Goal: Task Accomplishment & Management: Manage account settings

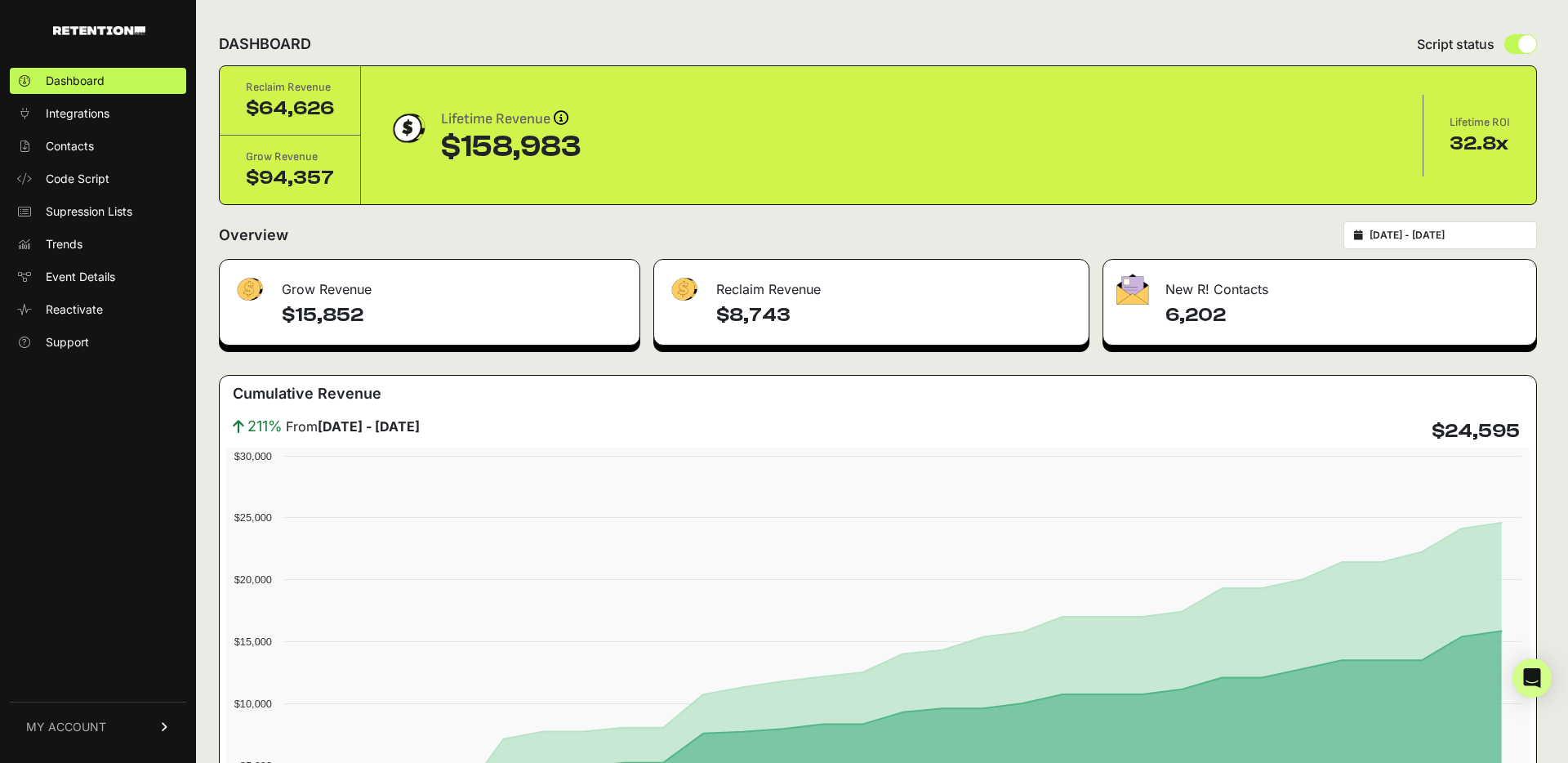
click at [1416, 227] on div "[DATE] - [DATE]" at bounding box center [1440, 235] width 194 height 28
click at [1428, 239] on input "[DATE] - [DATE]" at bounding box center [1448, 234] width 157 height 13
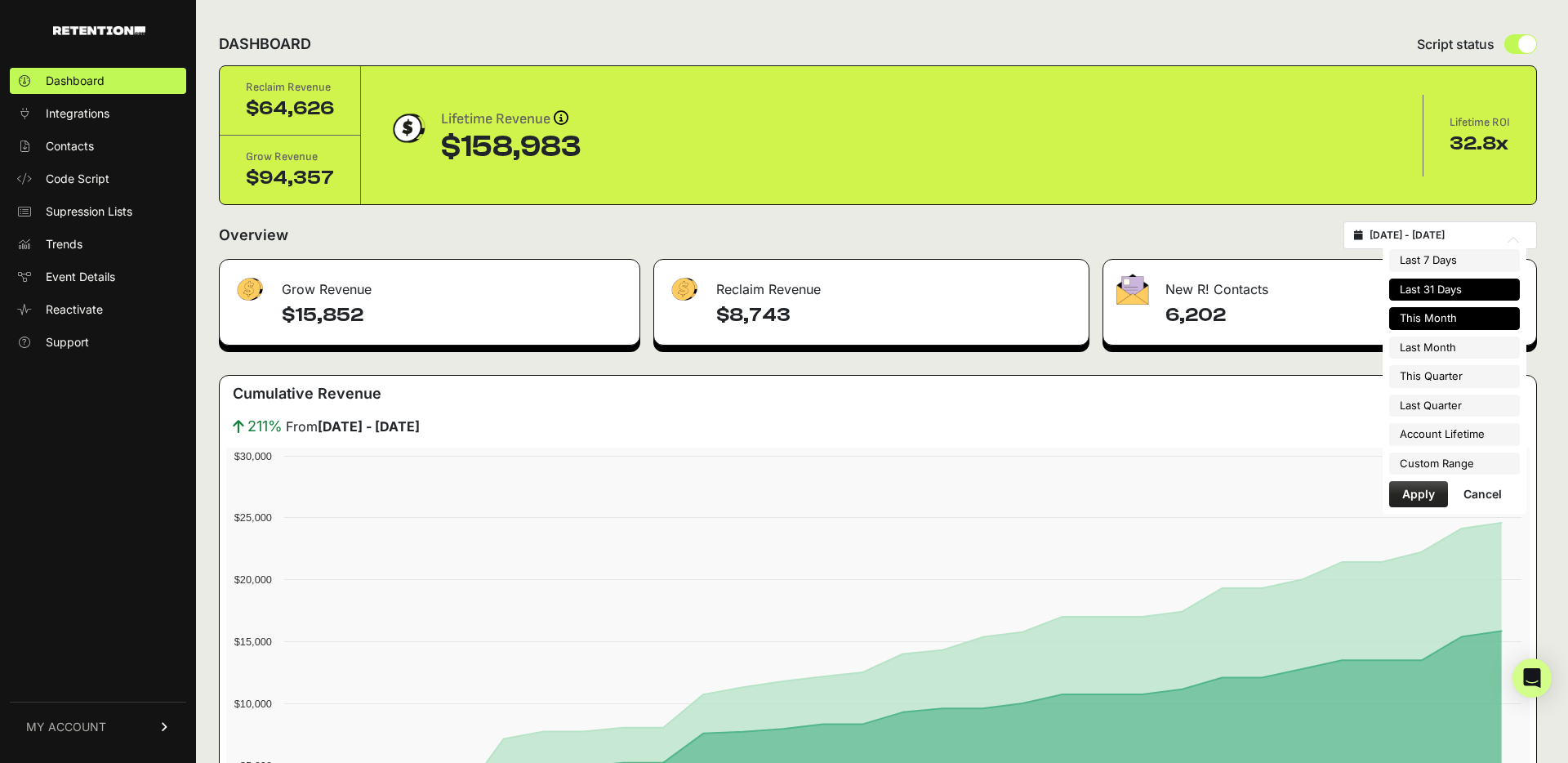
click at [1452, 320] on li "This Month" at bounding box center [1454, 318] width 131 height 23
type input "2025-09-01 - 2025-09-30"
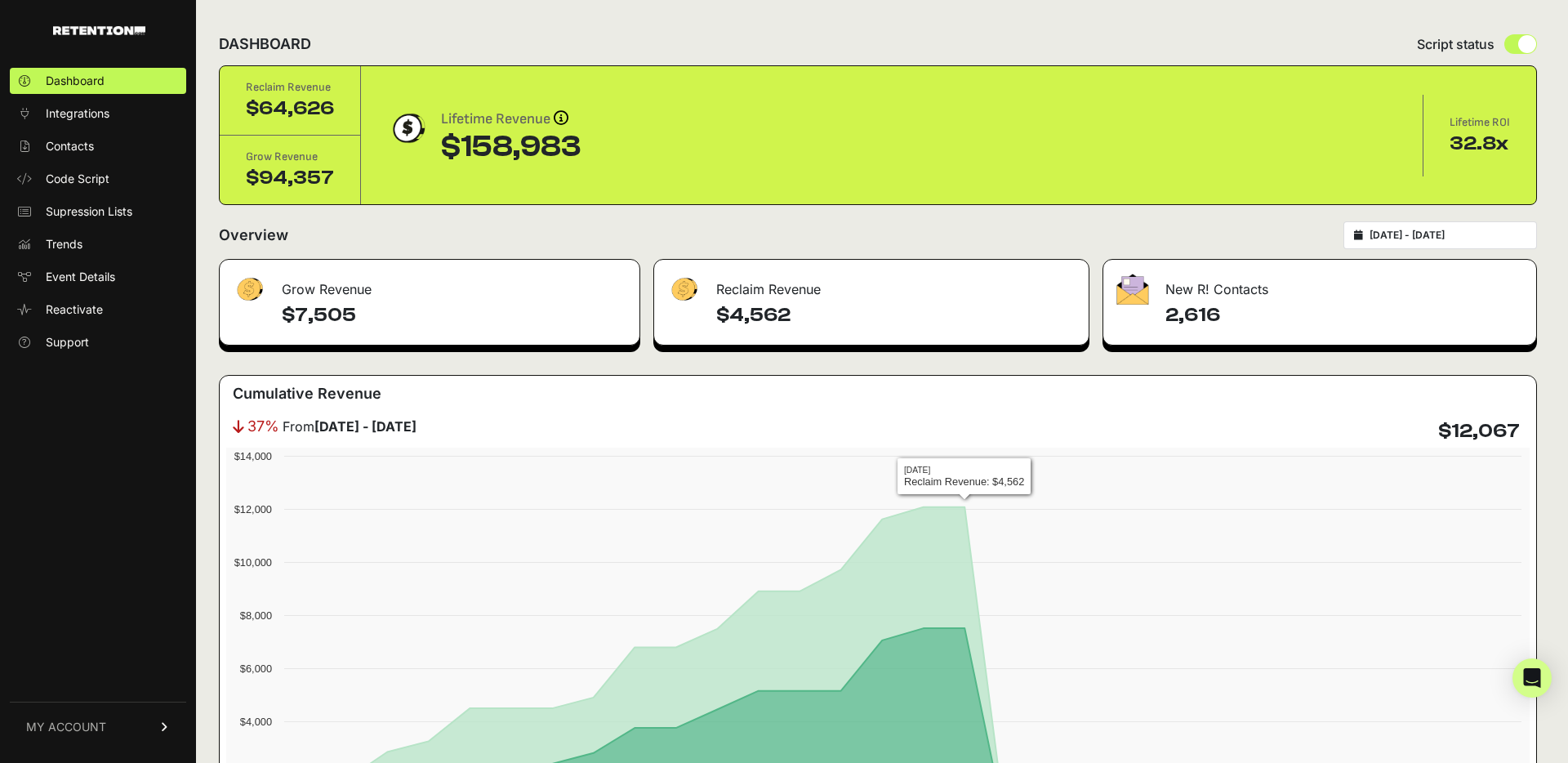
click at [1427, 236] on input "[DATE] - [DATE]" at bounding box center [1448, 234] width 157 height 13
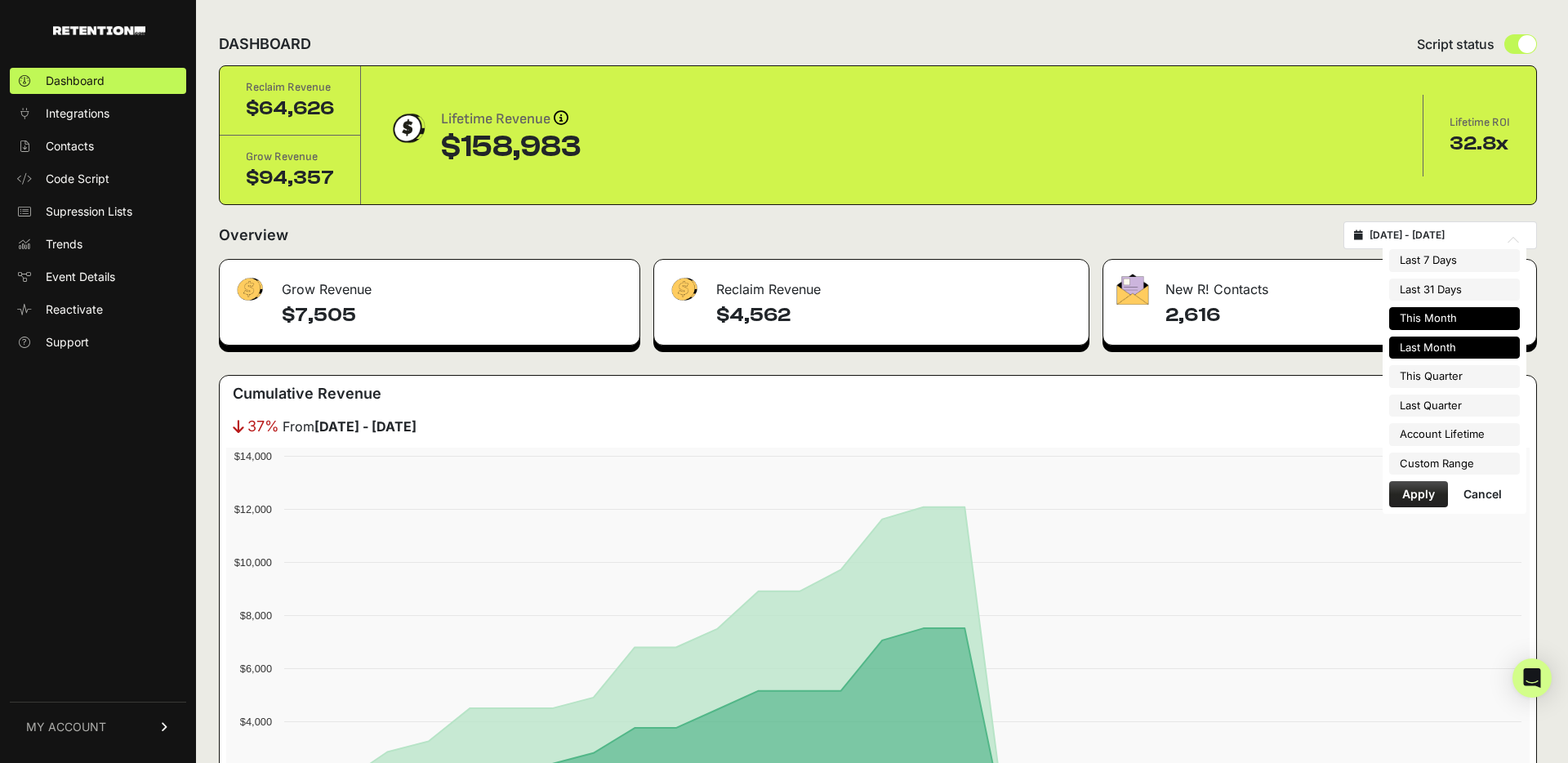
type input "[DATE]"
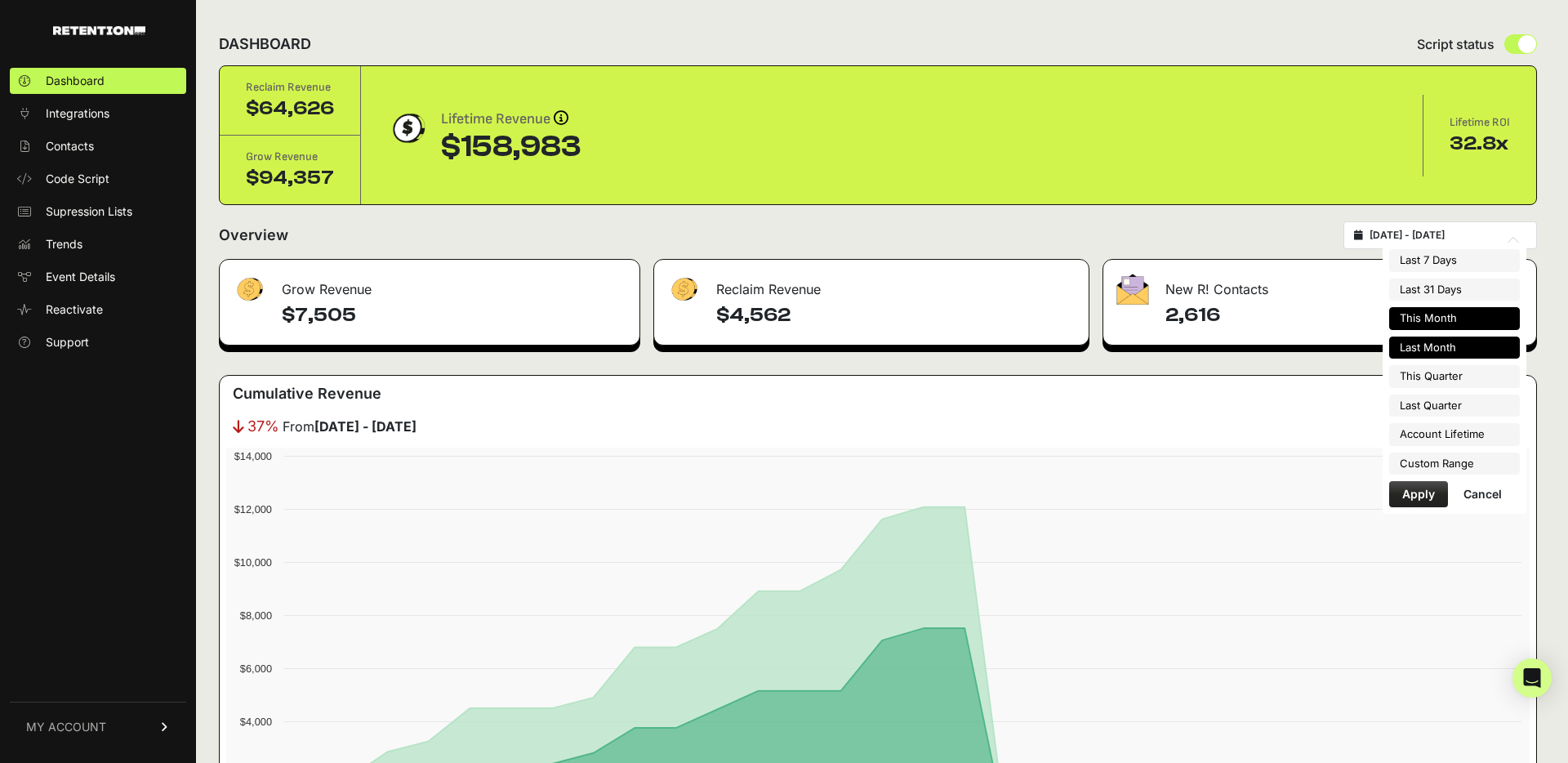
type input "[DATE]"
type input "2025-04-01"
type input "2025-06-30"
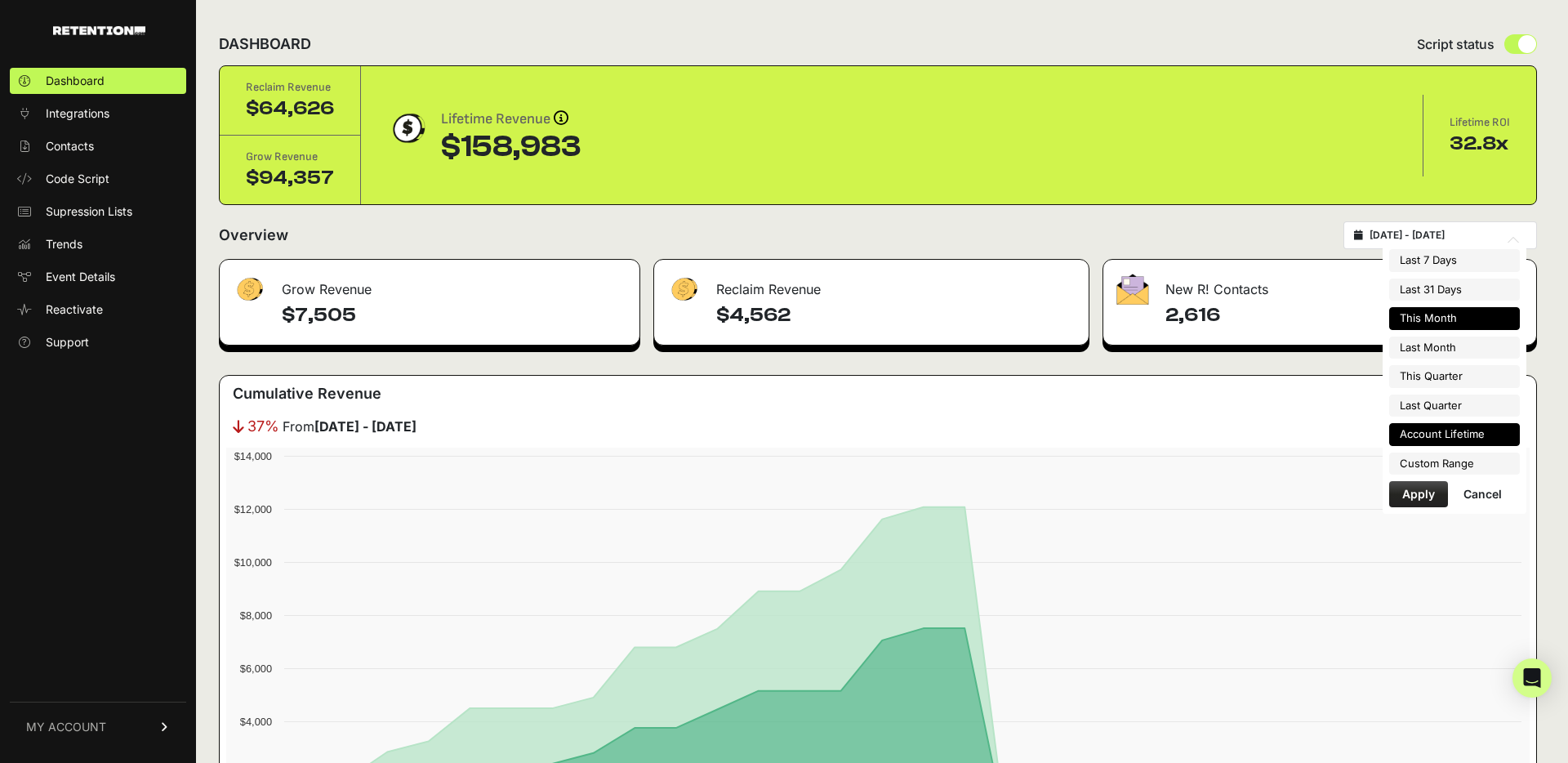
type input "2024-11-21"
type input "[DATE]"
click at [1448, 476] on div "Last 7 Days Last 31 Days This Month Last Month This Quarter Last Quarter Accoun…" at bounding box center [1454, 378] width 131 height 258
click at [1448, 466] on li "Custom Range" at bounding box center [1454, 464] width 131 height 23
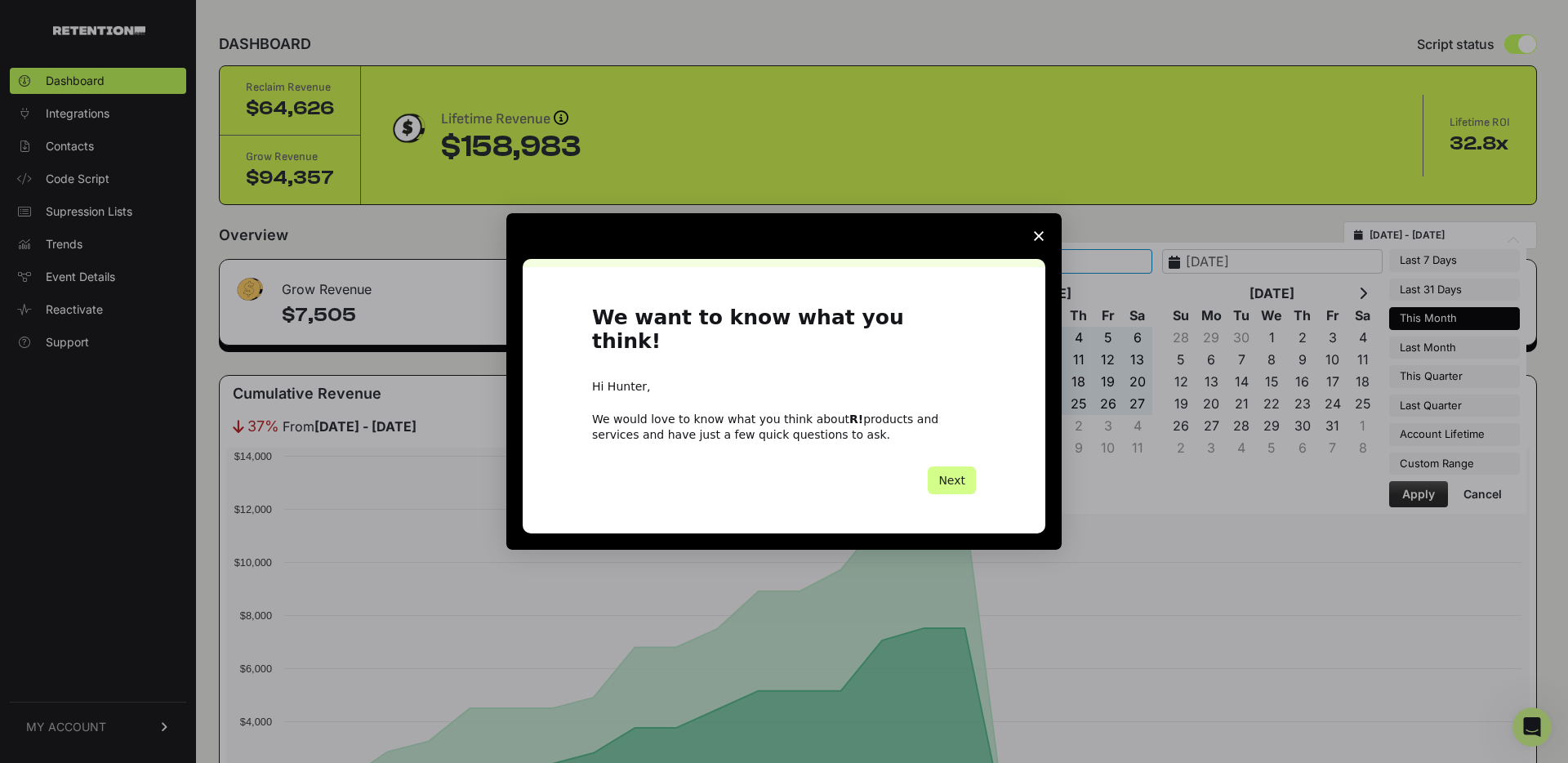
click at [1034, 235] on span "Close survey" at bounding box center [1039, 236] width 45 height 45
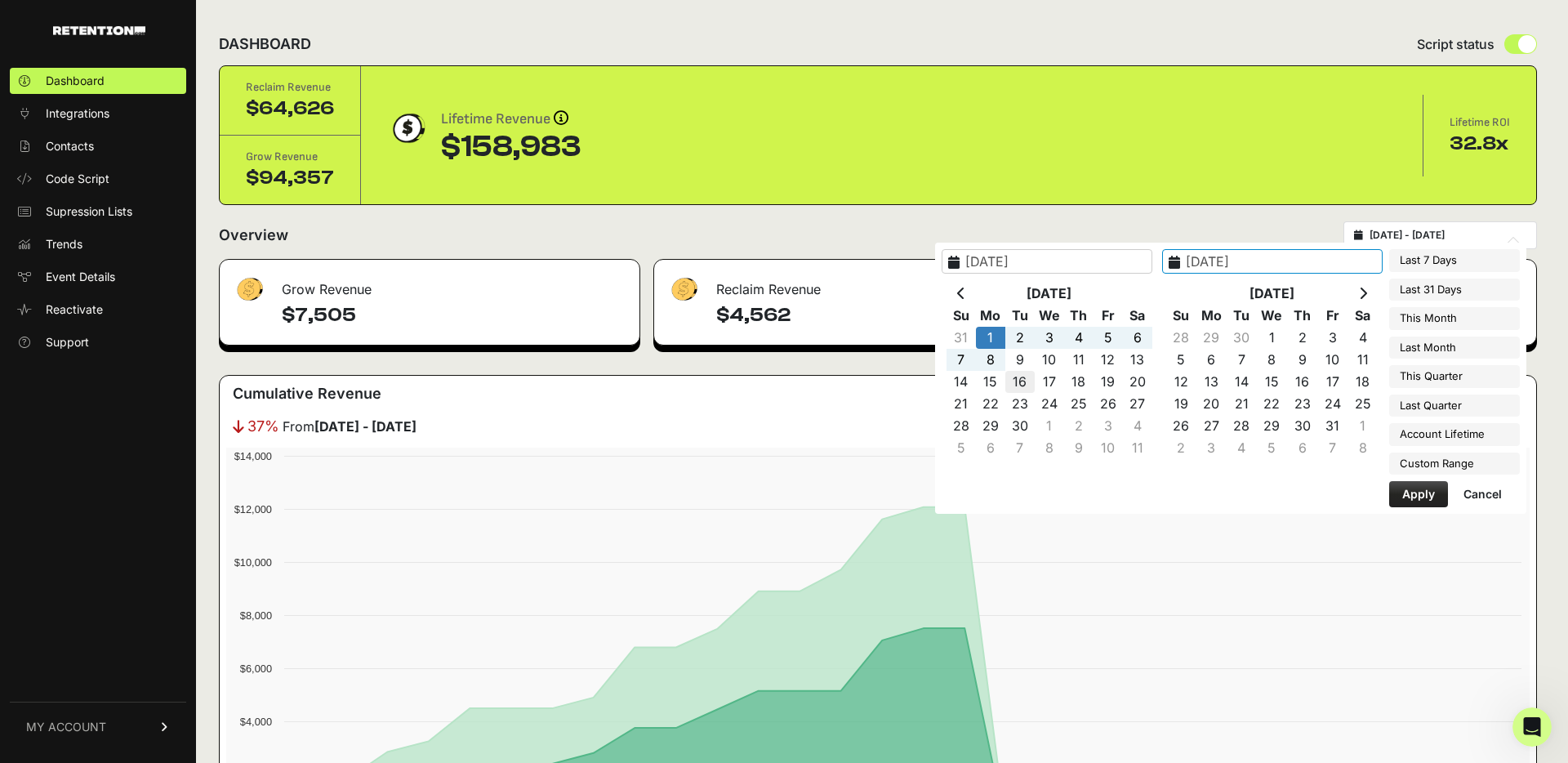
type input "[DATE]"
click at [1412, 487] on button "Apply" at bounding box center [1418, 494] width 58 height 26
type input "2025-09-01 - 2025-09-16"
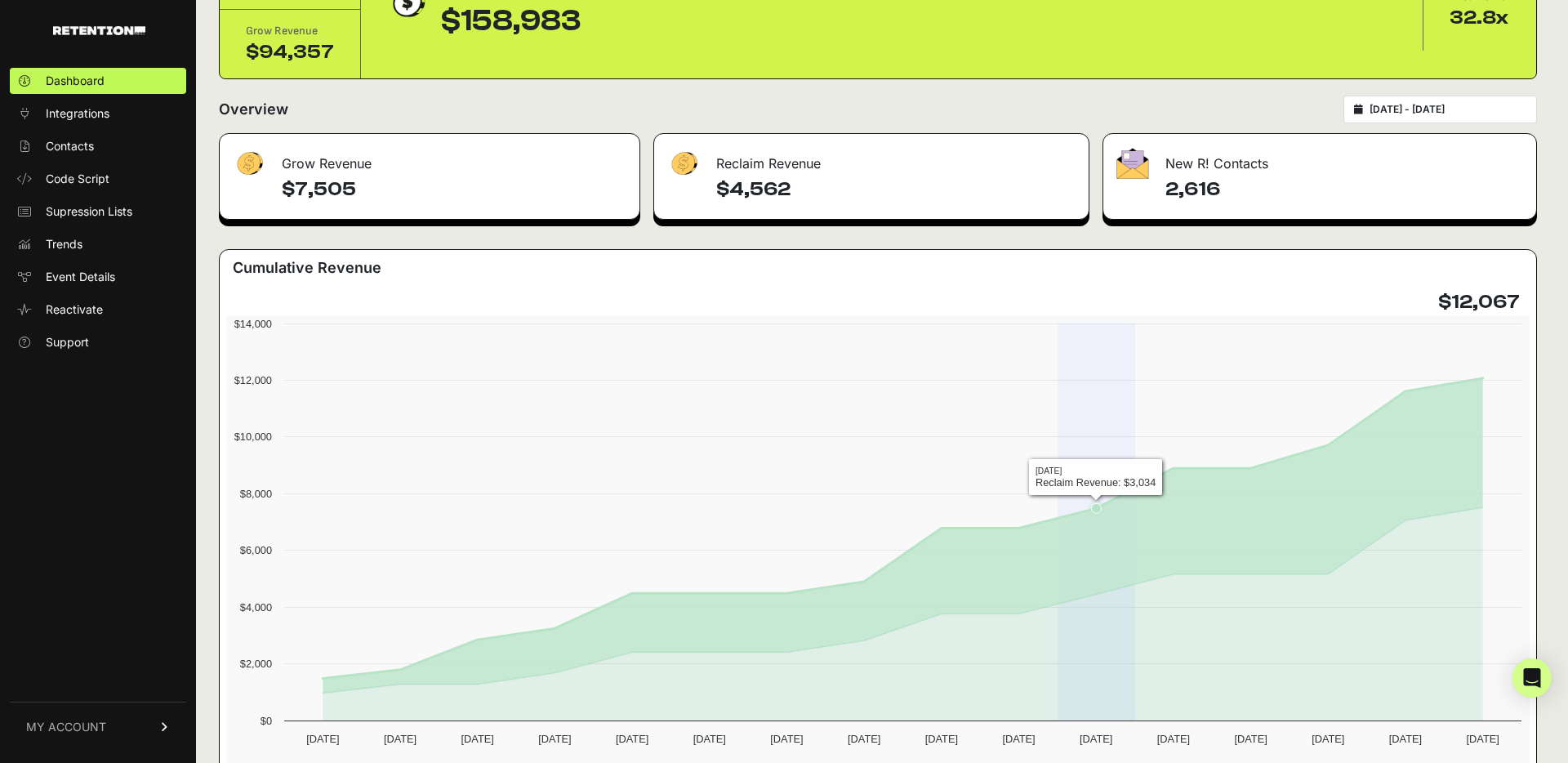
scroll to position [133, 0]
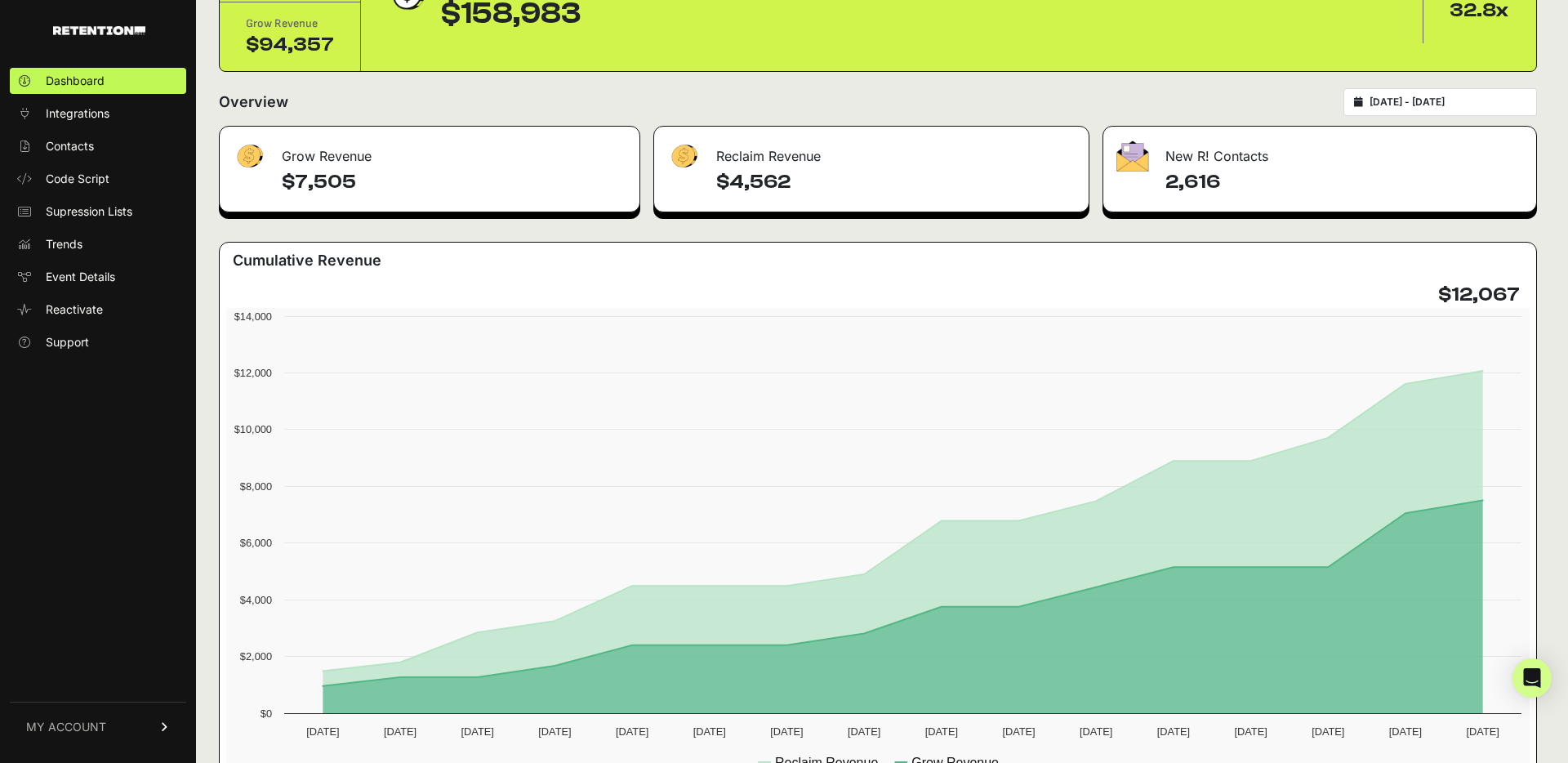
type input "[DATE]"
click at [1427, 105] on input "2025-09-01 - 2025-09-16" at bounding box center [1448, 102] width 157 height 13
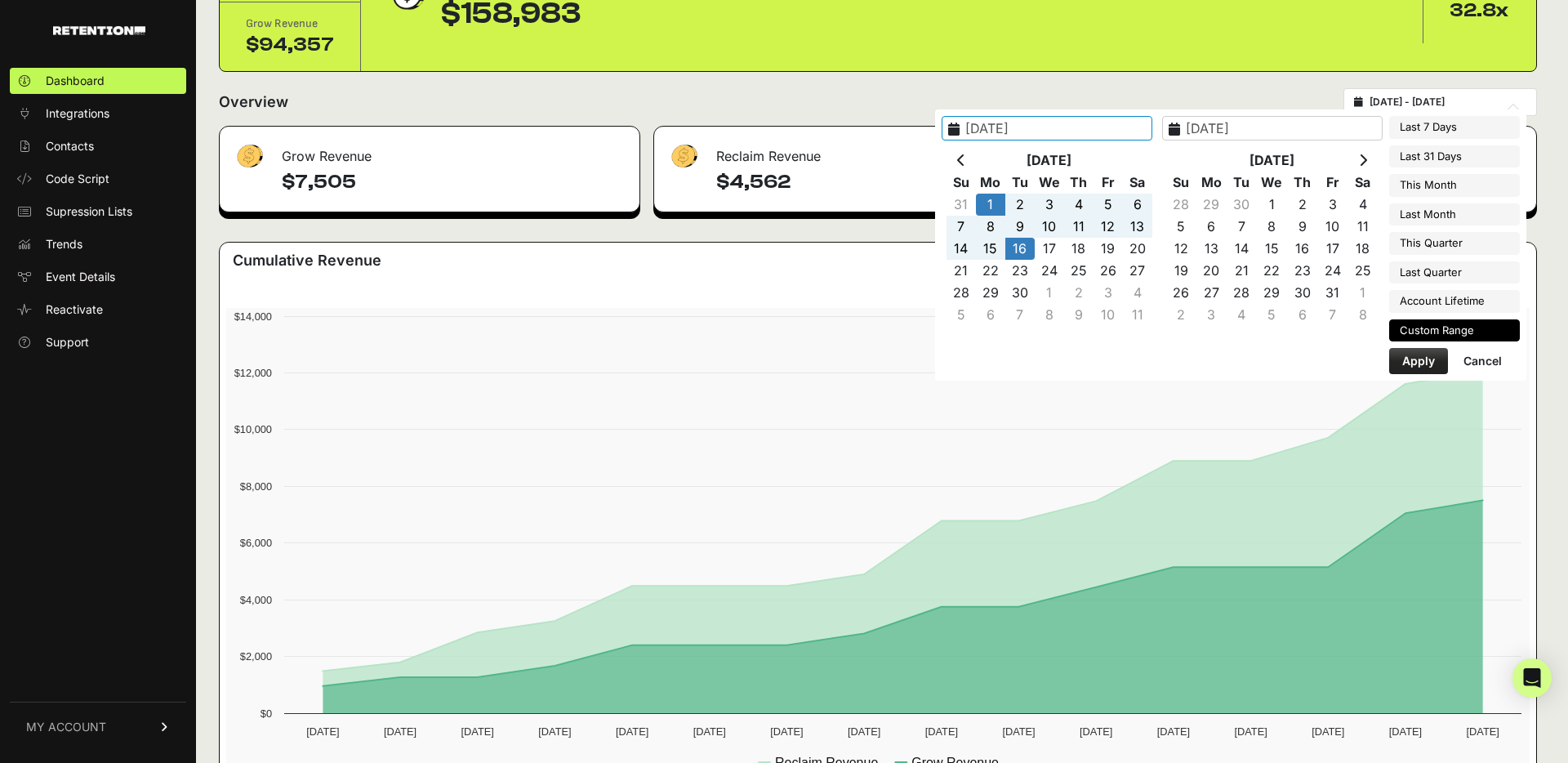
type input "[DATE]"
type input "2025-08-01"
type input "2025-08-31"
click at [1445, 210] on li "Last Month" at bounding box center [1454, 214] width 131 height 23
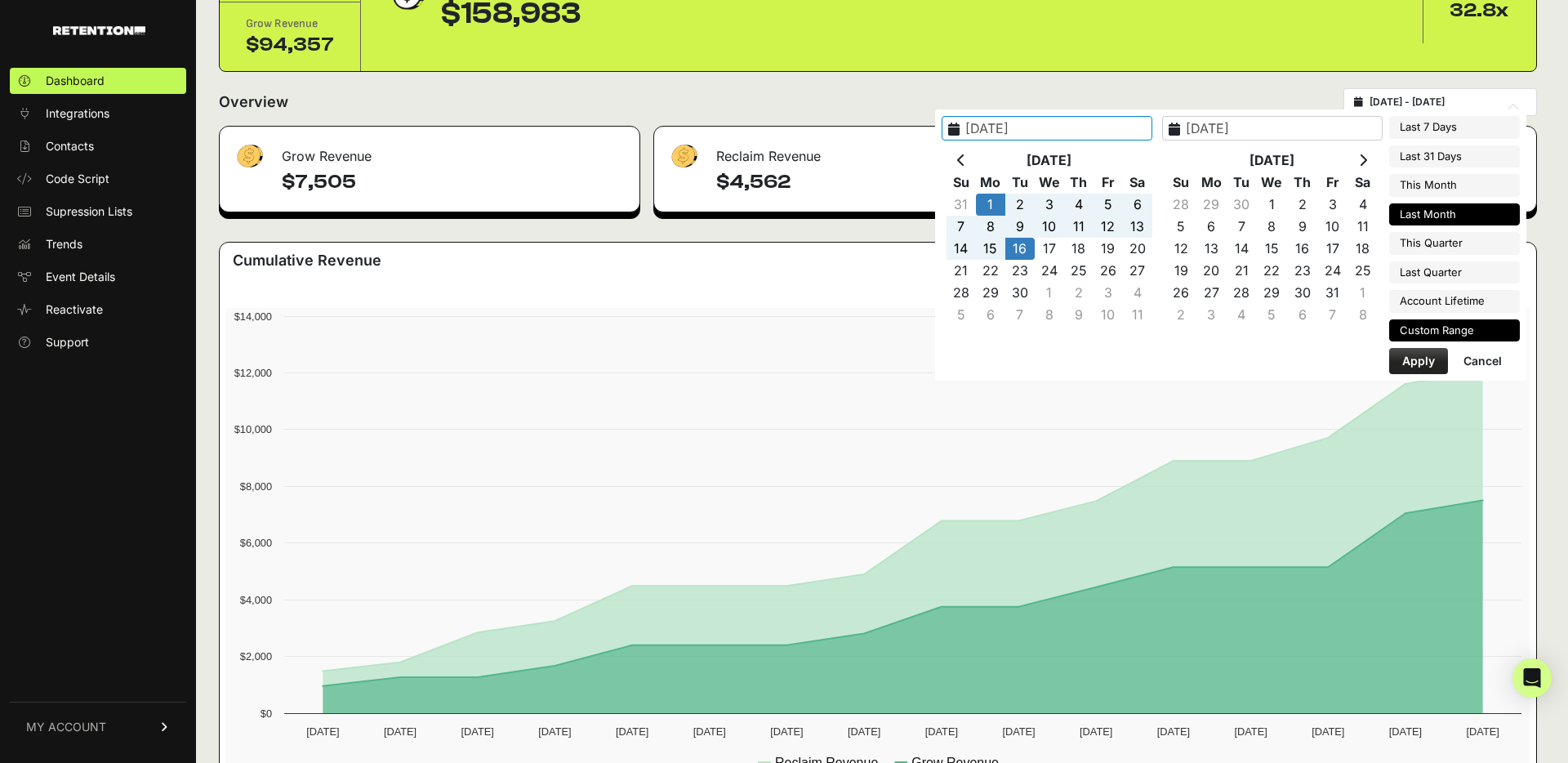
type input "2025-08-01 - 2025-08-31"
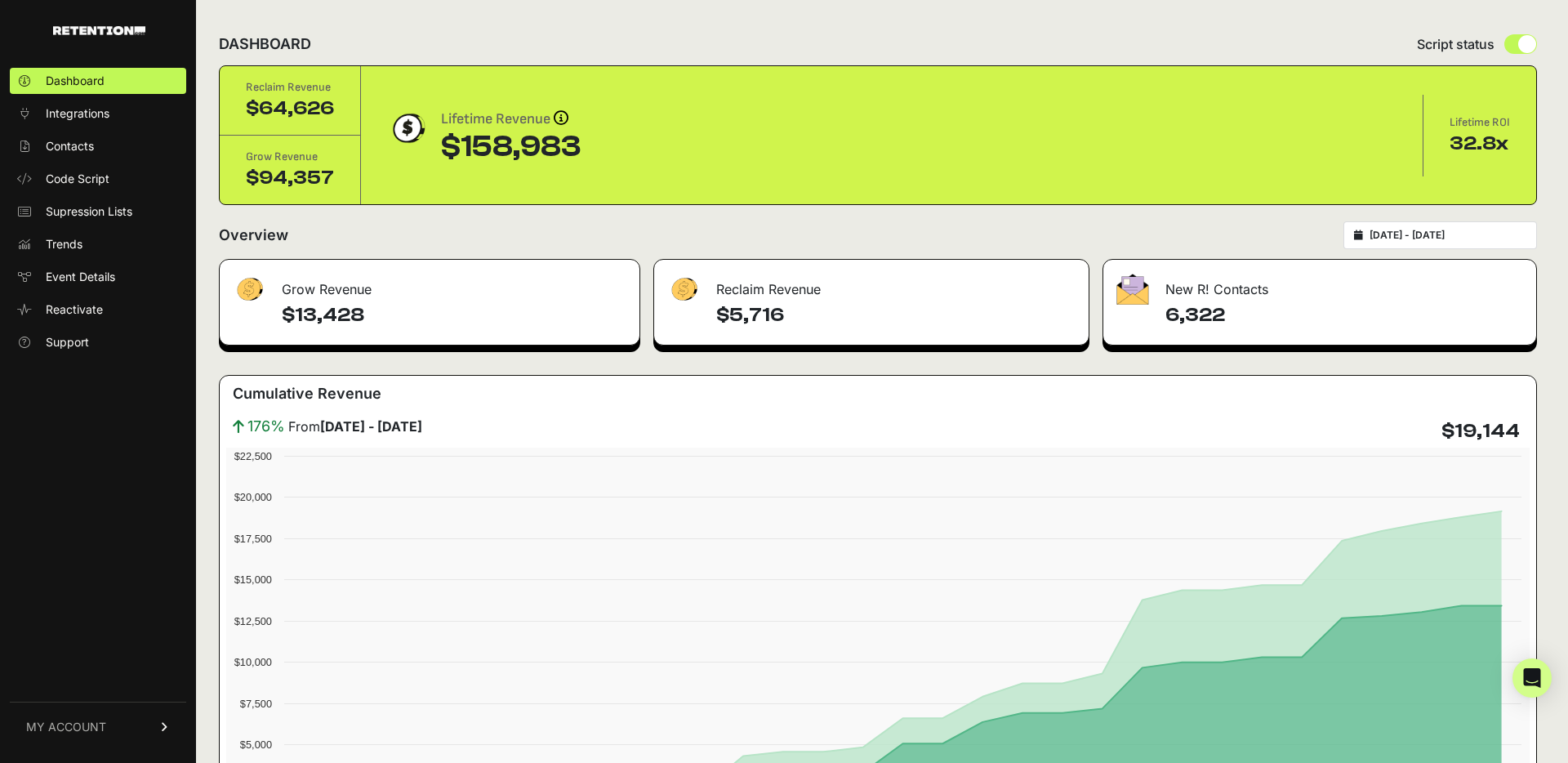
click at [1419, 231] on input "[DATE] - [DATE]" at bounding box center [1448, 234] width 157 height 13
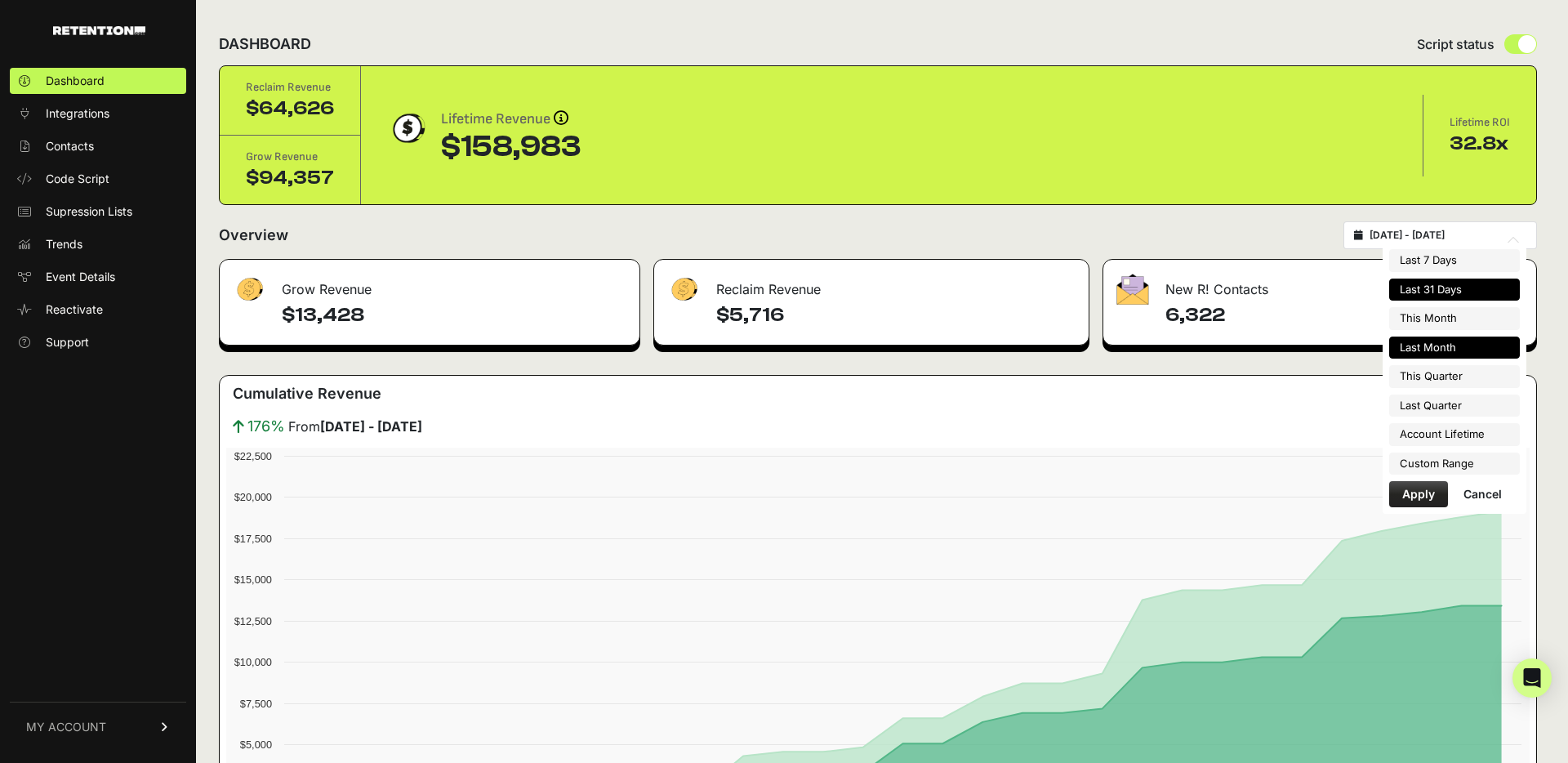
click at [1447, 284] on li "Last 31 Days" at bounding box center [1454, 290] width 131 height 23
type input "2025-08-17 - 2025-09-16"
